Goal: Check status: Check status

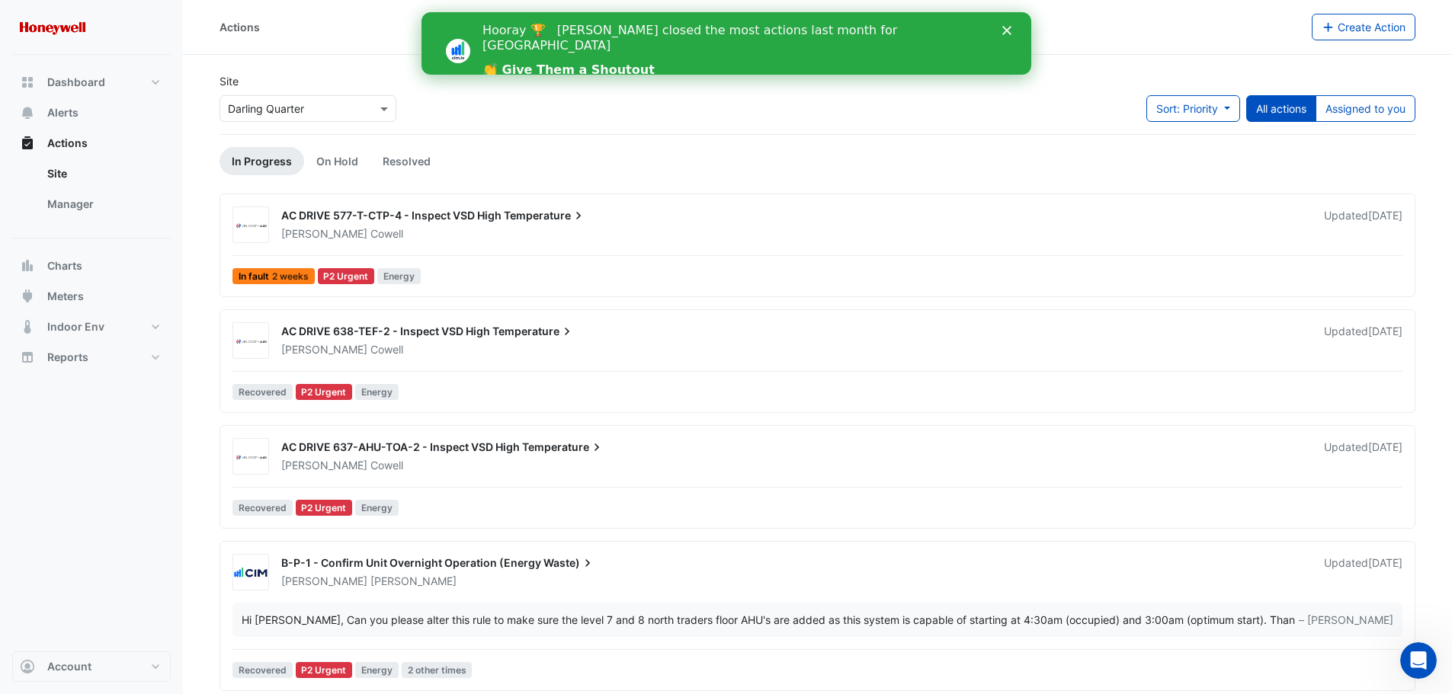
click at [1005, 27] on icon "Close" at bounding box center [1006, 30] width 9 height 9
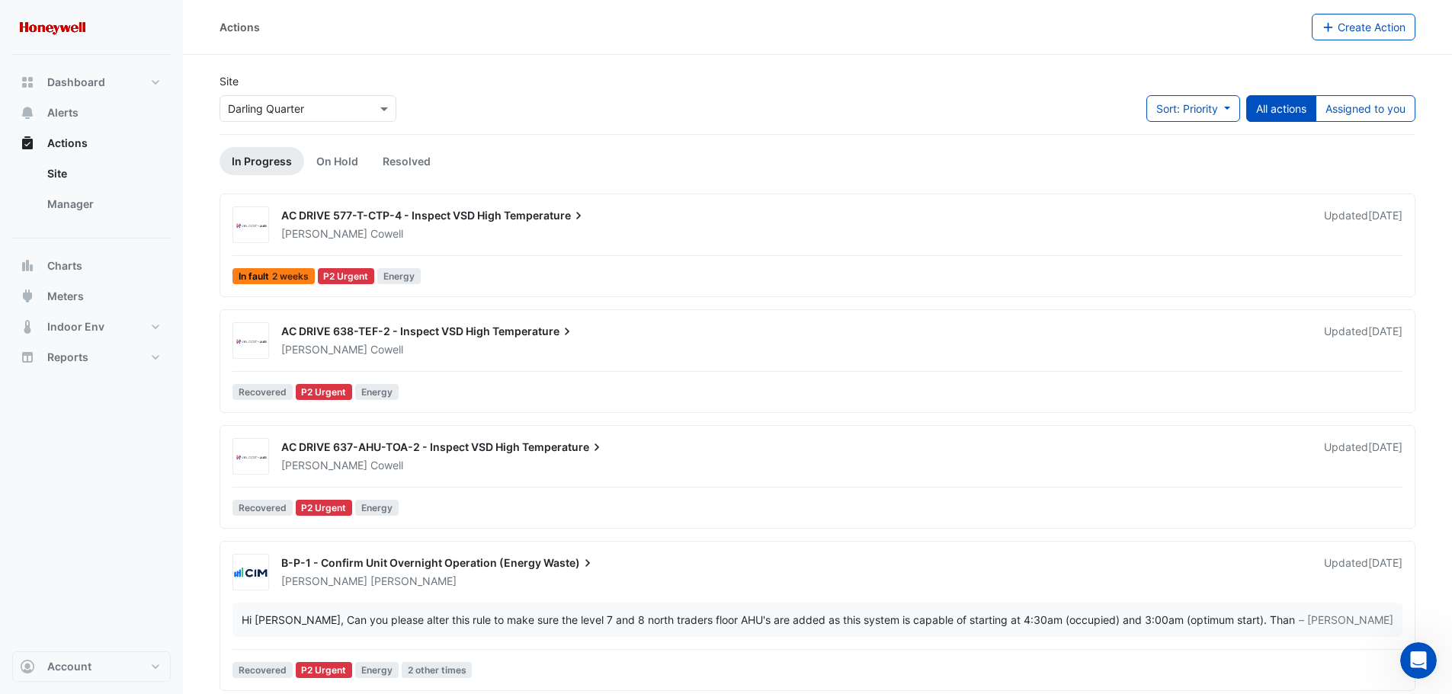
click at [486, 216] on span "AC DRIVE 577-T-CTP-4 - Inspect VSD High" at bounding box center [391, 215] width 220 height 13
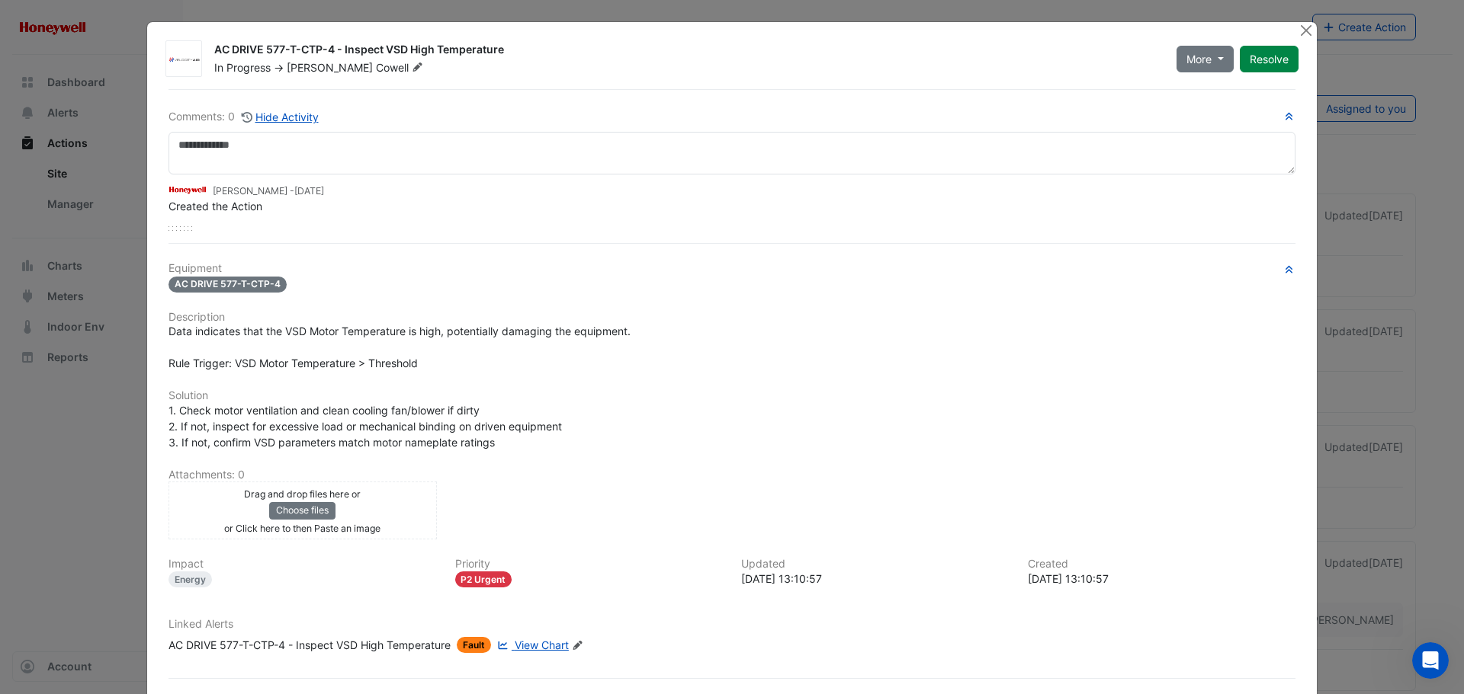
scroll to position [64, 0]
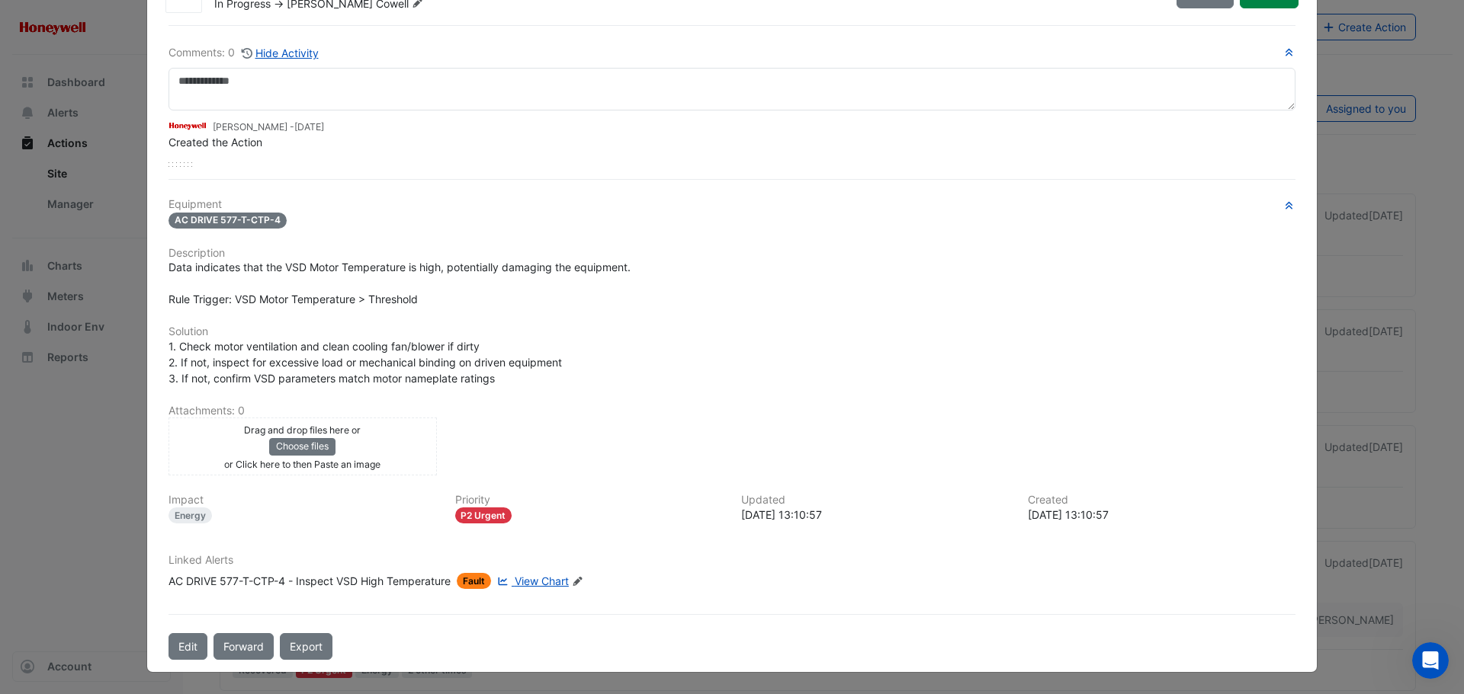
click at [544, 583] on span "View Chart" at bounding box center [542, 581] width 54 height 13
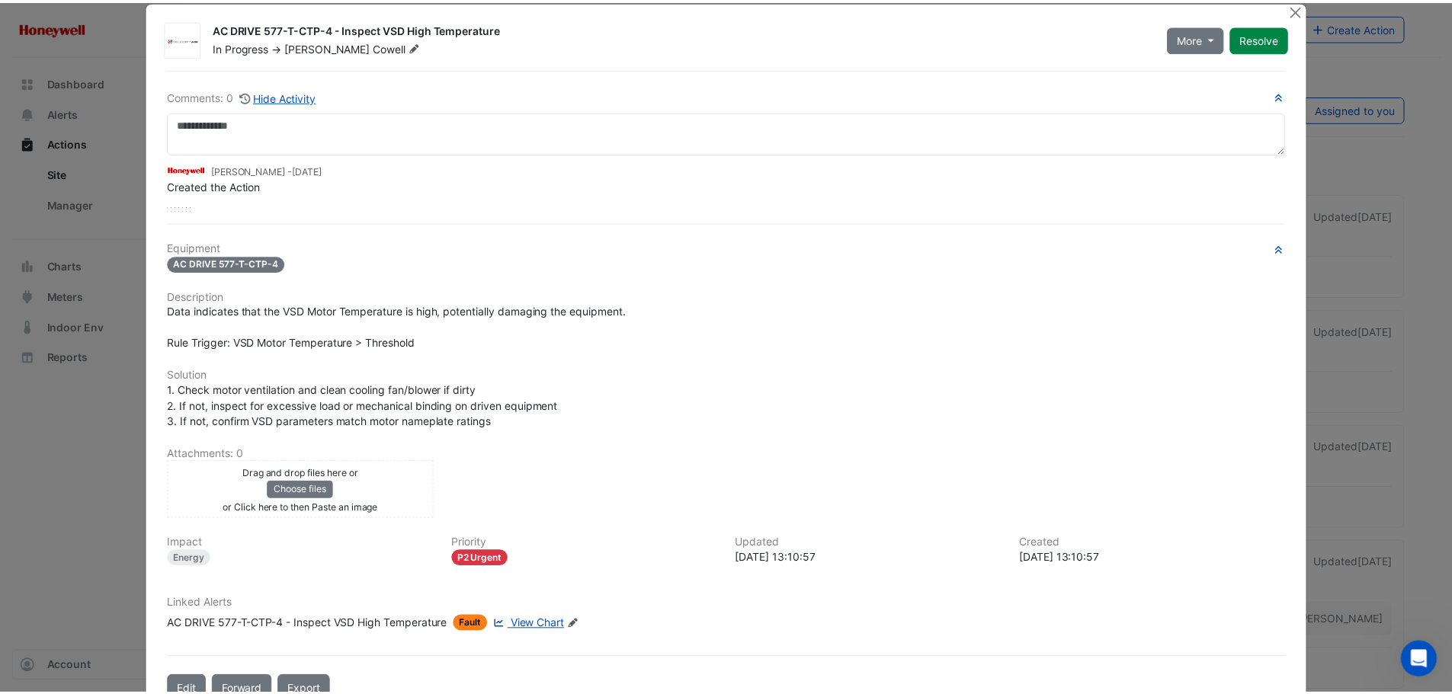
scroll to position [0, 0]
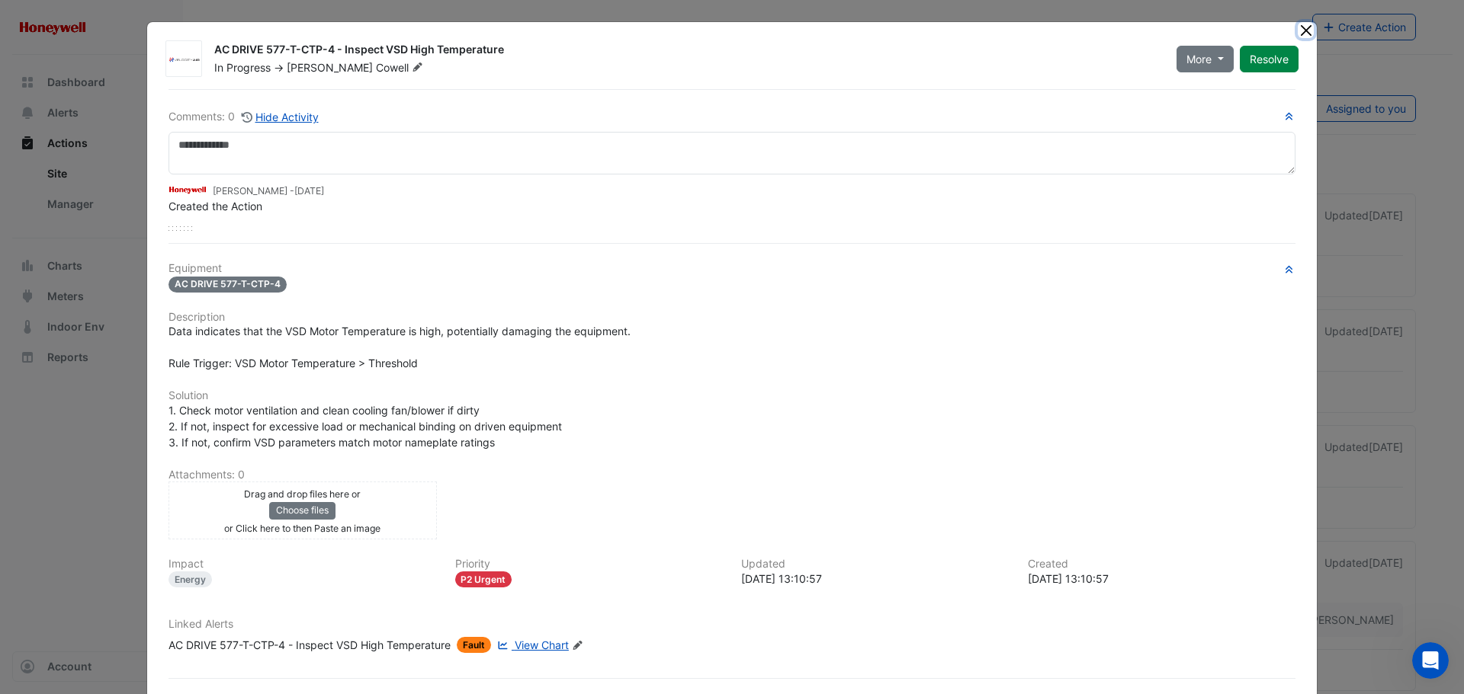
click at [1302, 34] on button "Close" at bounding box center [1305, 30] width 16 height 16
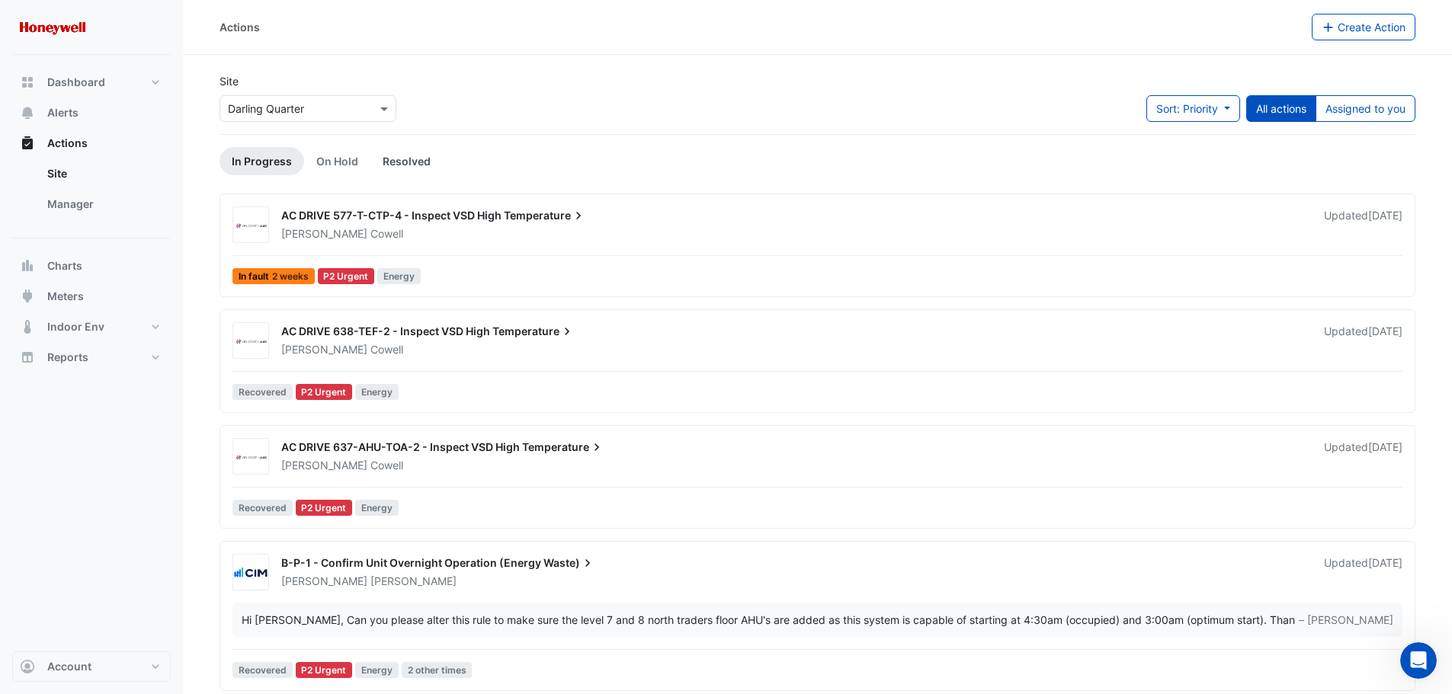
click at [406, 161] on link "Resolved" at bounding box center [406, 161] width 72 height 28
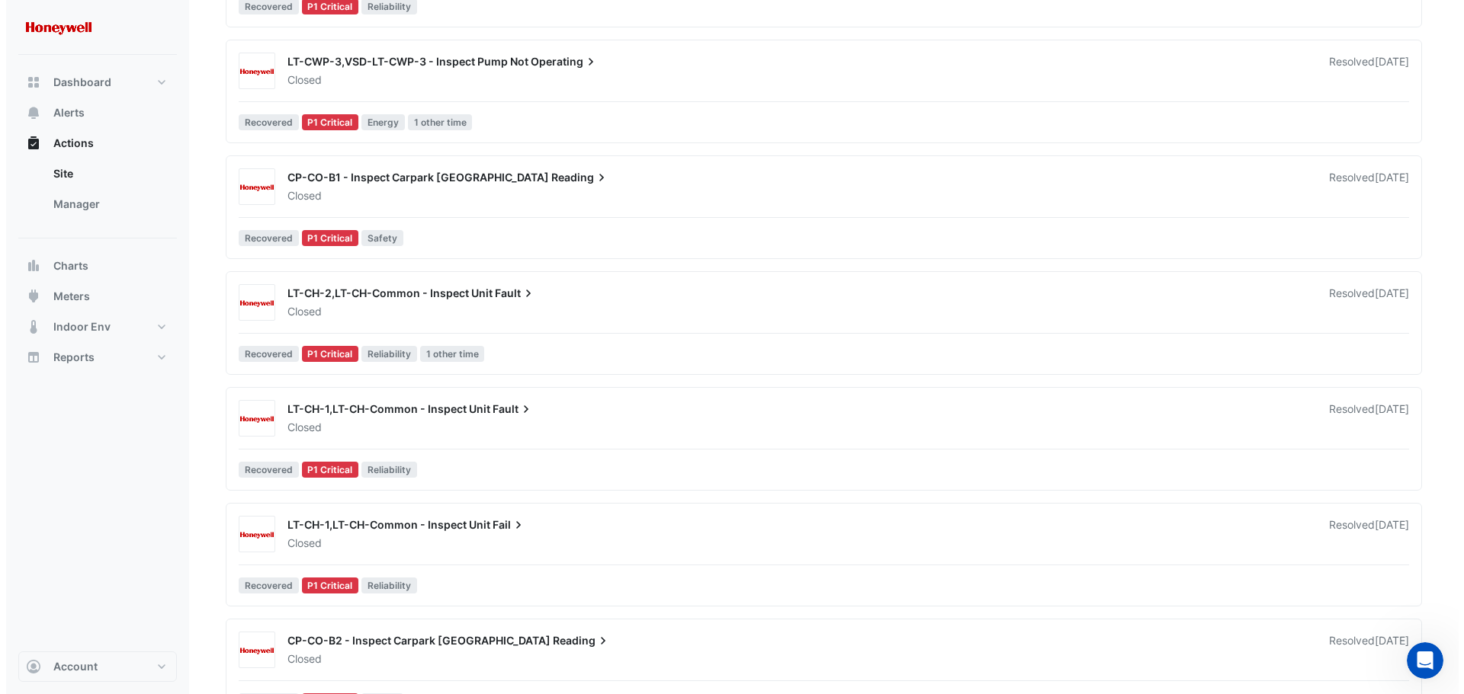
scroll to position [1067, 0]
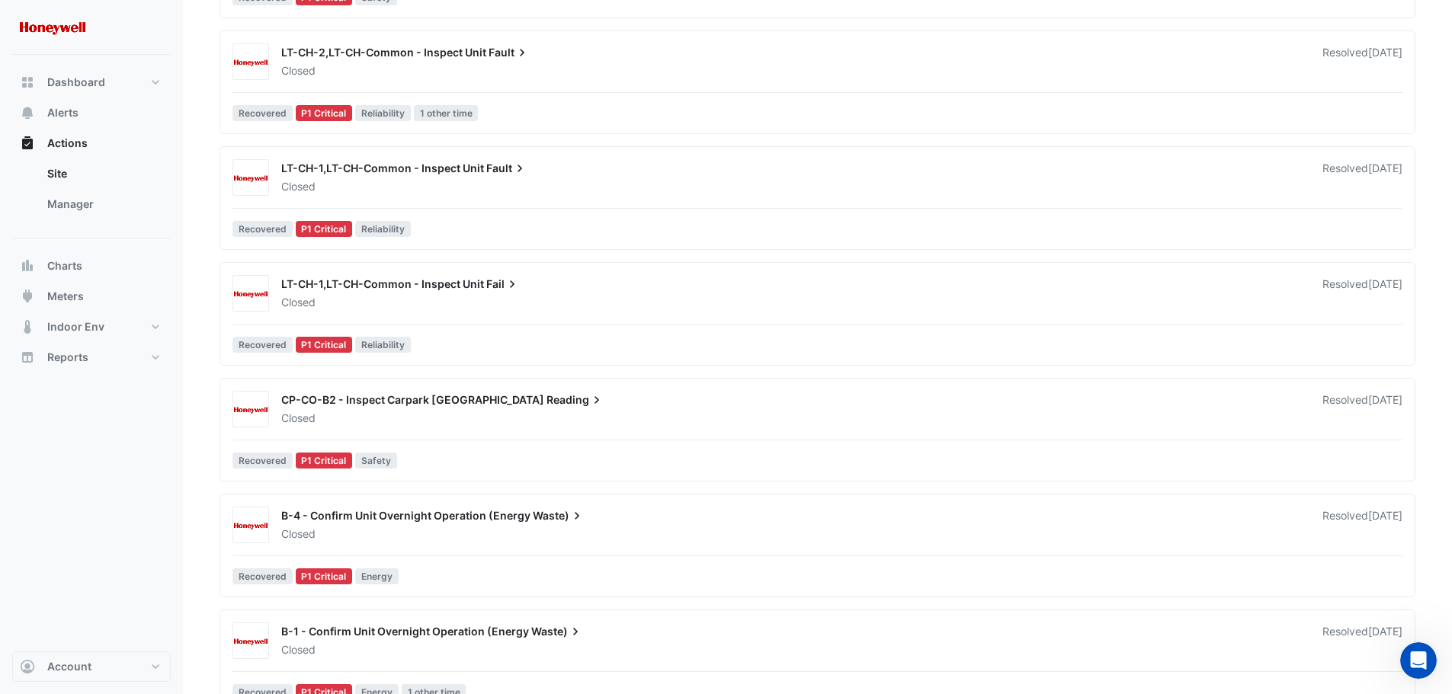
click at [383, 515] on span "B-4 - Confirm Unit Overnight Operation (Energy" at bounding box center [405, 515] width 249 height 13
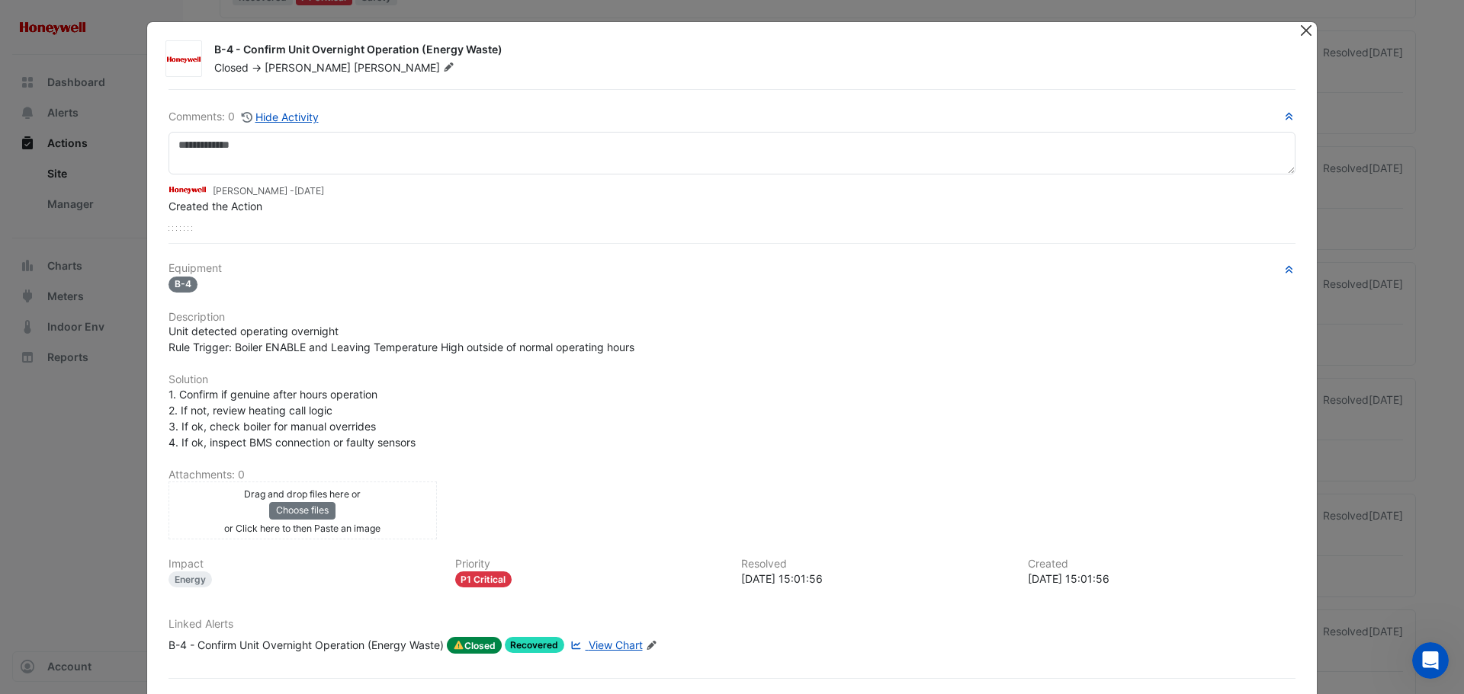
click at [1299, 31] on button "Close" at bounding box center [1305, 30] width 16 height 16
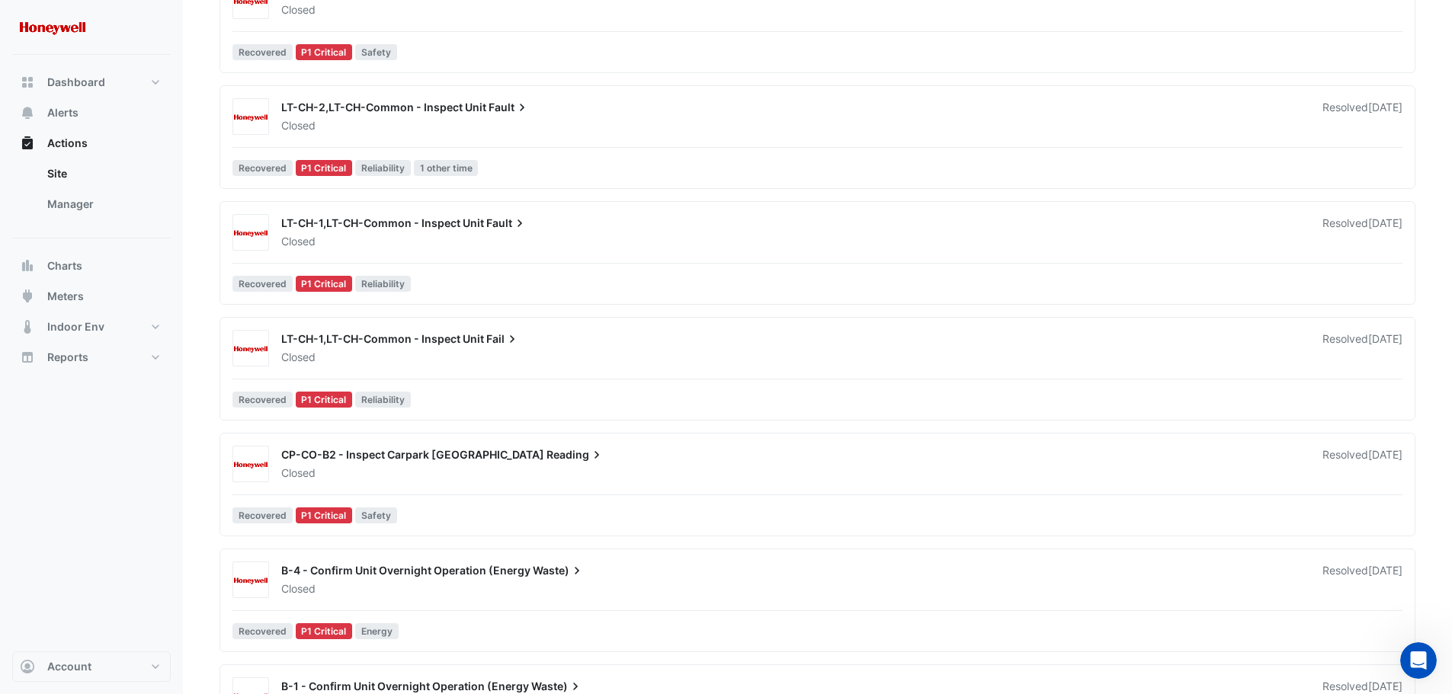
scroll to position [686, 0]
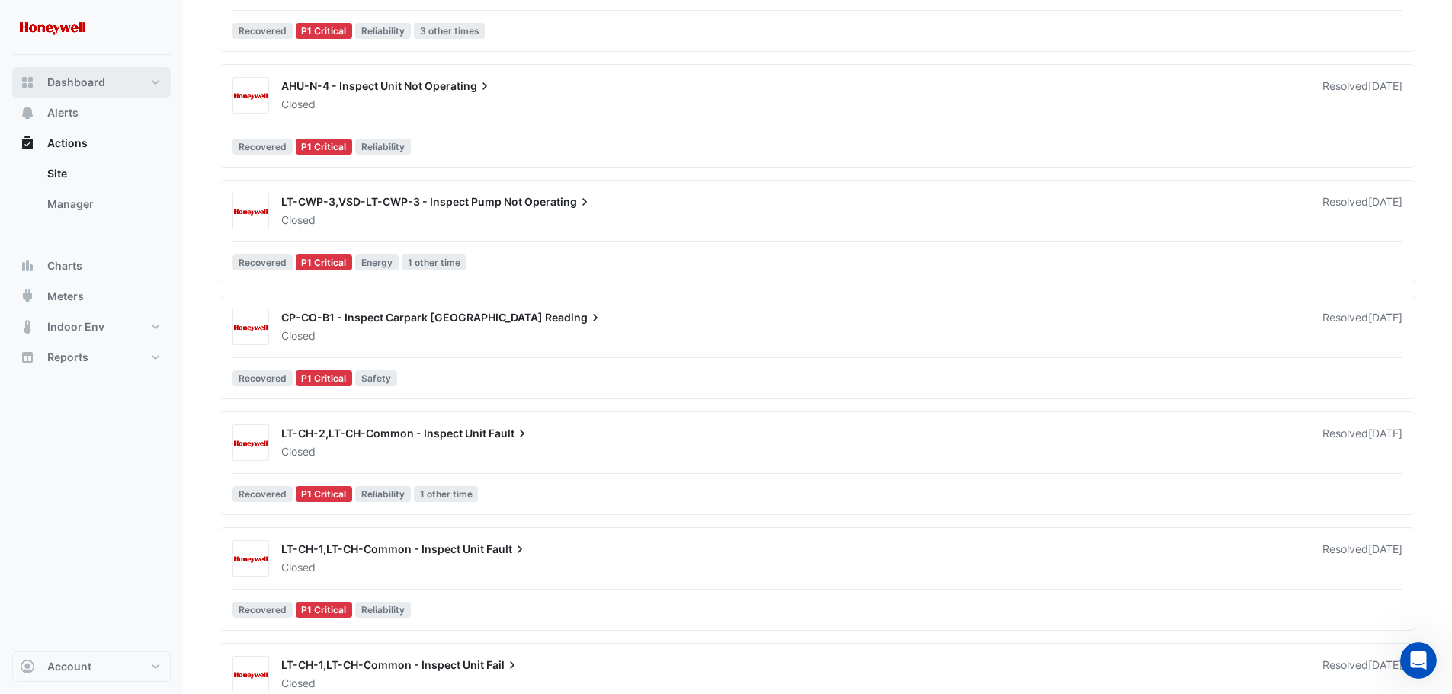
click at [75, 83] on span "Dashboard" at bounding box center [76, 82] width 58 height 15
select select "***"
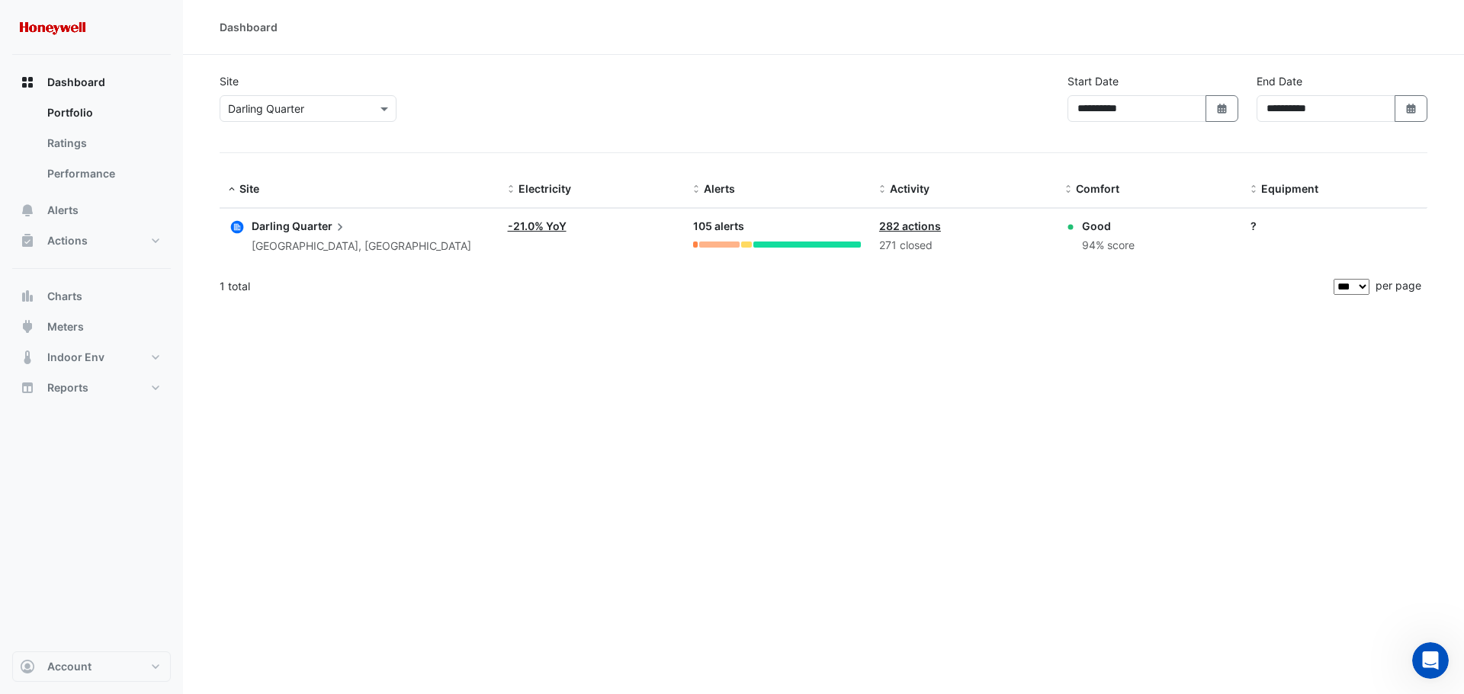
click at [273, 224] on span "Darling" at bounding box center [271, 226] width 38 height 13
